Goal: Information Seeking & Learning: Learn about a topic

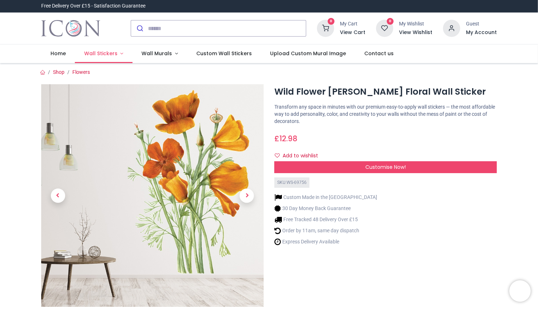
click at [98, 56] on span "Wall Stickers" at bounding box center [100, 53] width 33 height 7
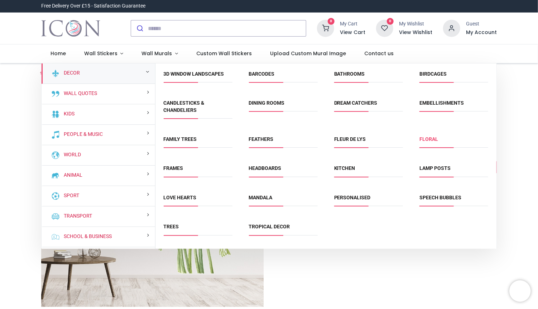
click at [431, 140] on link "Floral" at bounding box center [428, 139] width 19 height 6
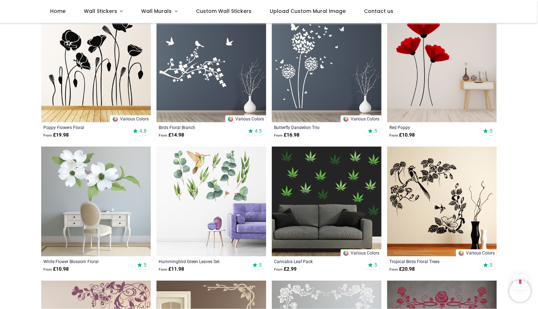
scroll to position [691, 0]
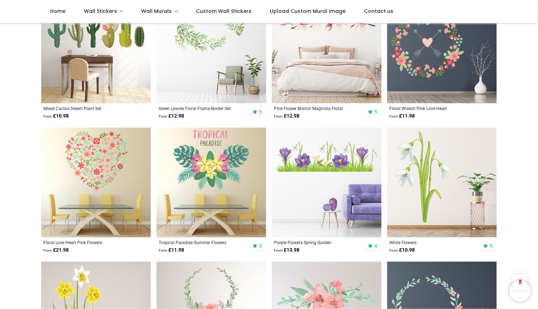
scroll to position [1382, 0]
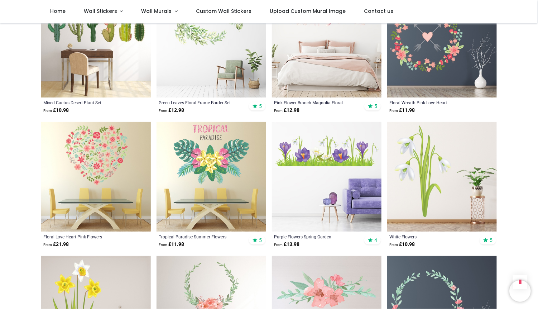
click at [46, 227] on img at bounding box center [96, 177] width 110 height 110
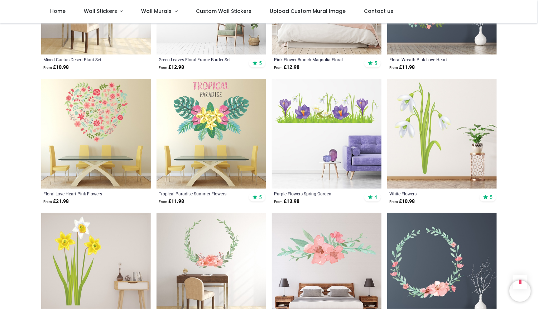
scroll to position [1487, 0]
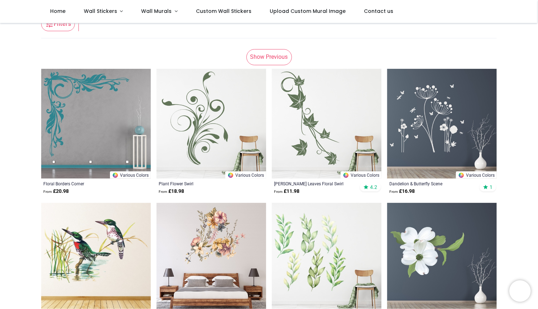
scroll to position [123, 0]
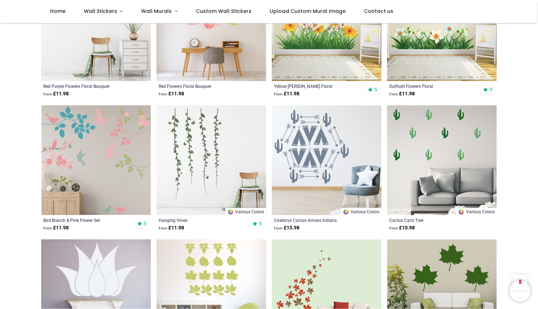
scroll to position [1018, 0]
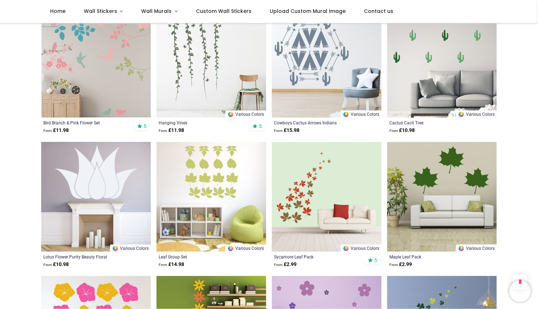
scroll to position [1115, 0]
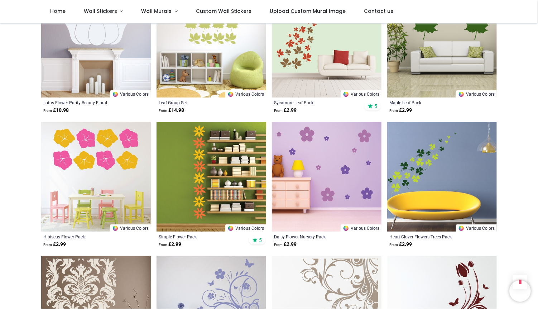
scroll to position [1275, 0]
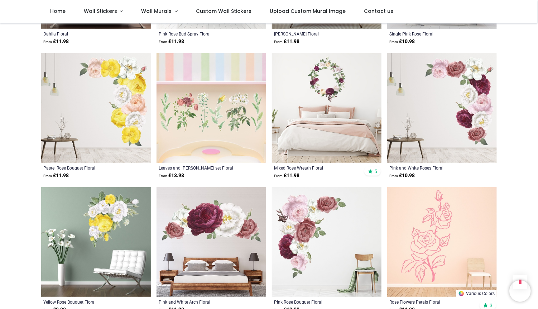
scroll to position [2545, 0]
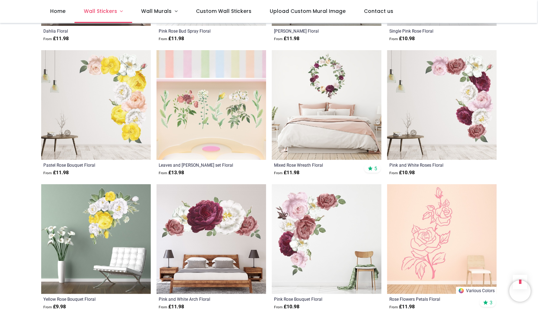
click at [91, 15] on span "Wall Stickers" at bounding box center [100, 11] width 33 height 7
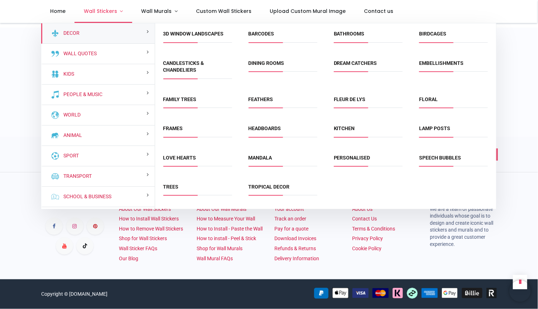
scroll to position [1191, 0]
